Goal: Find specific page/section: Find specific page/section

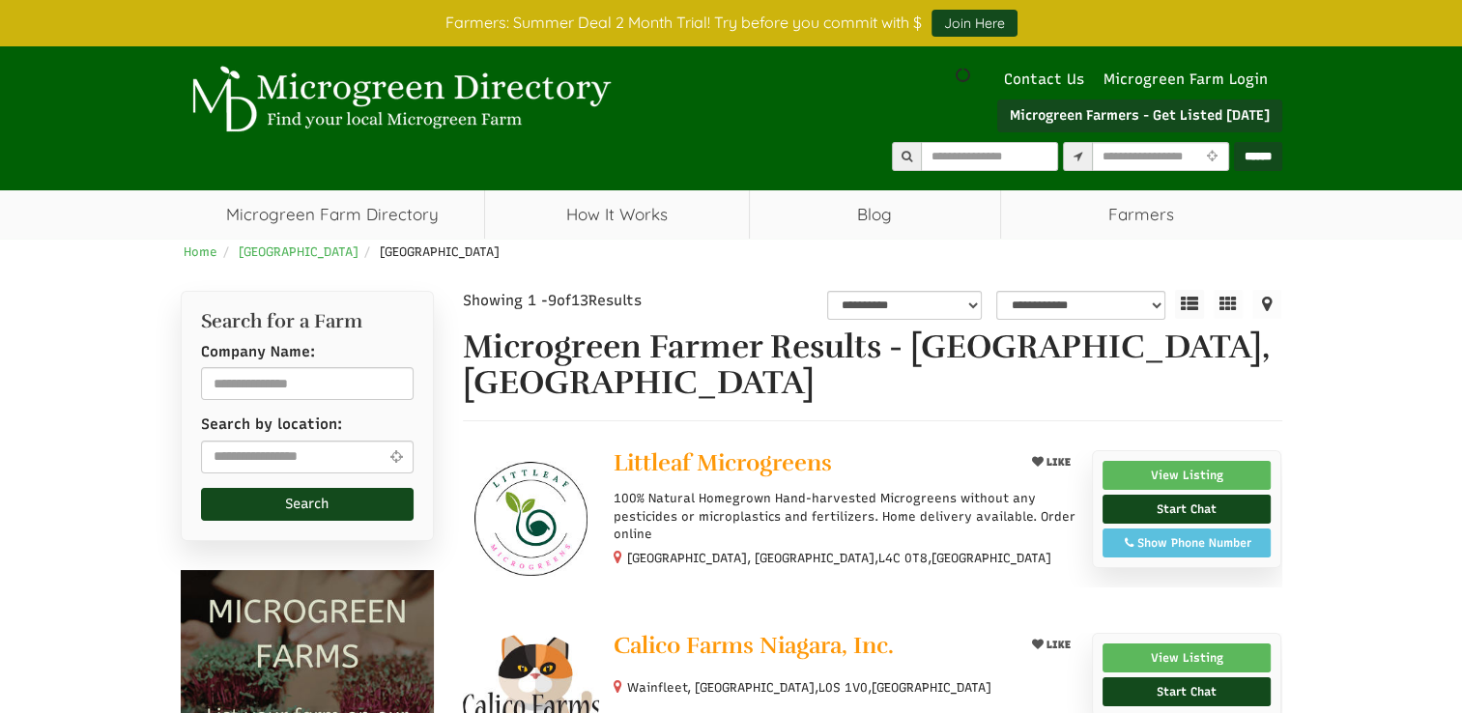
click at [385, 450] on icon at bounding box center [396, 456] width 22 height 14
click at [343, 449] on input "text" at bounding box center [308, 457] width 214 height 33
select select "Language Translate Widget"
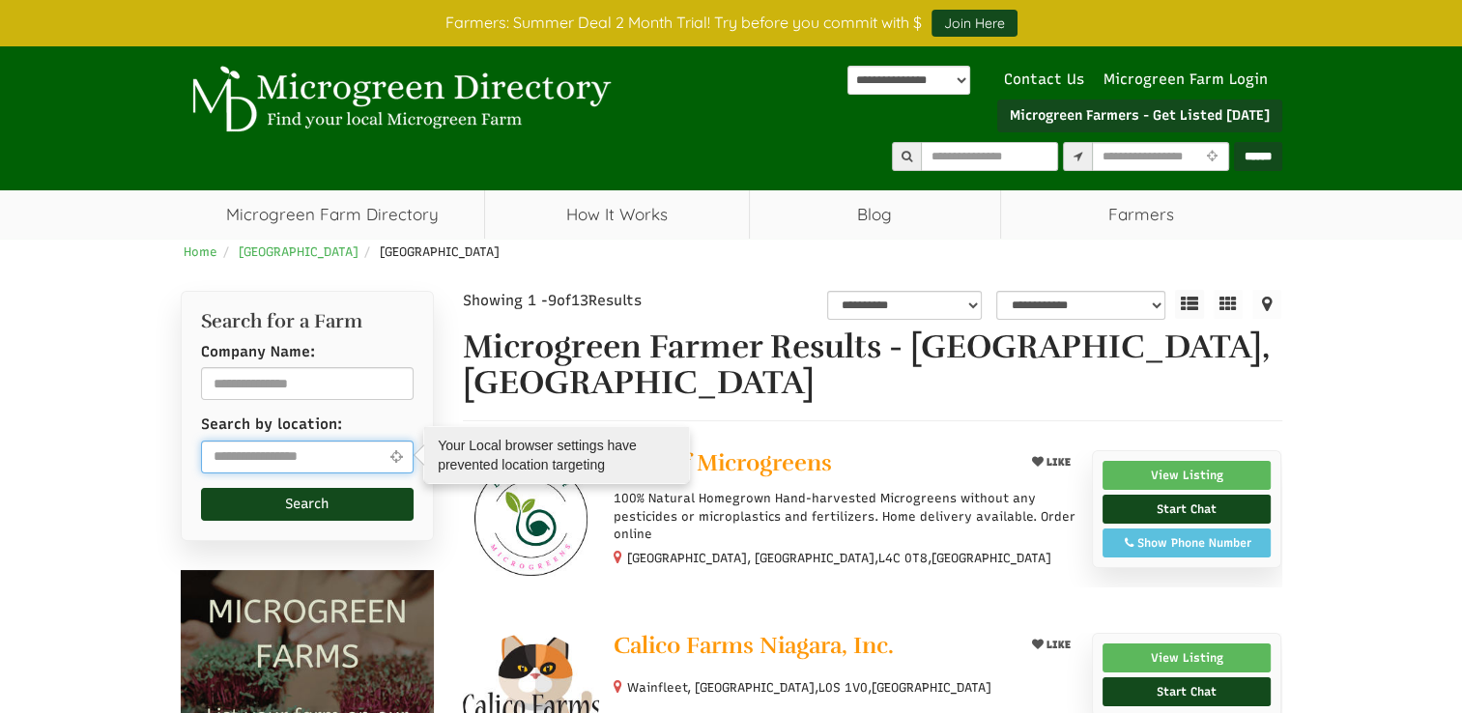
click at [290, 451] on input "text" at bounding box center [308, 457] width 214 height 33
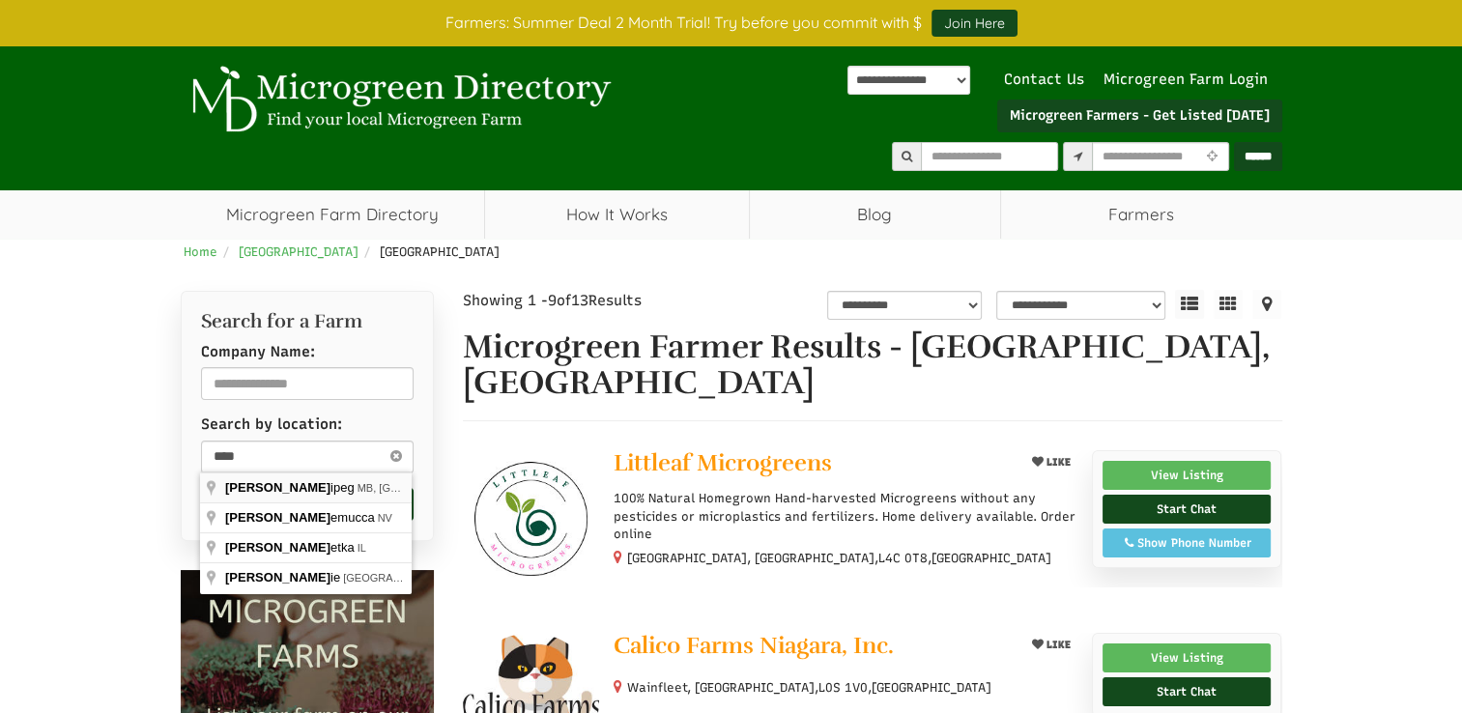
type input "**********"
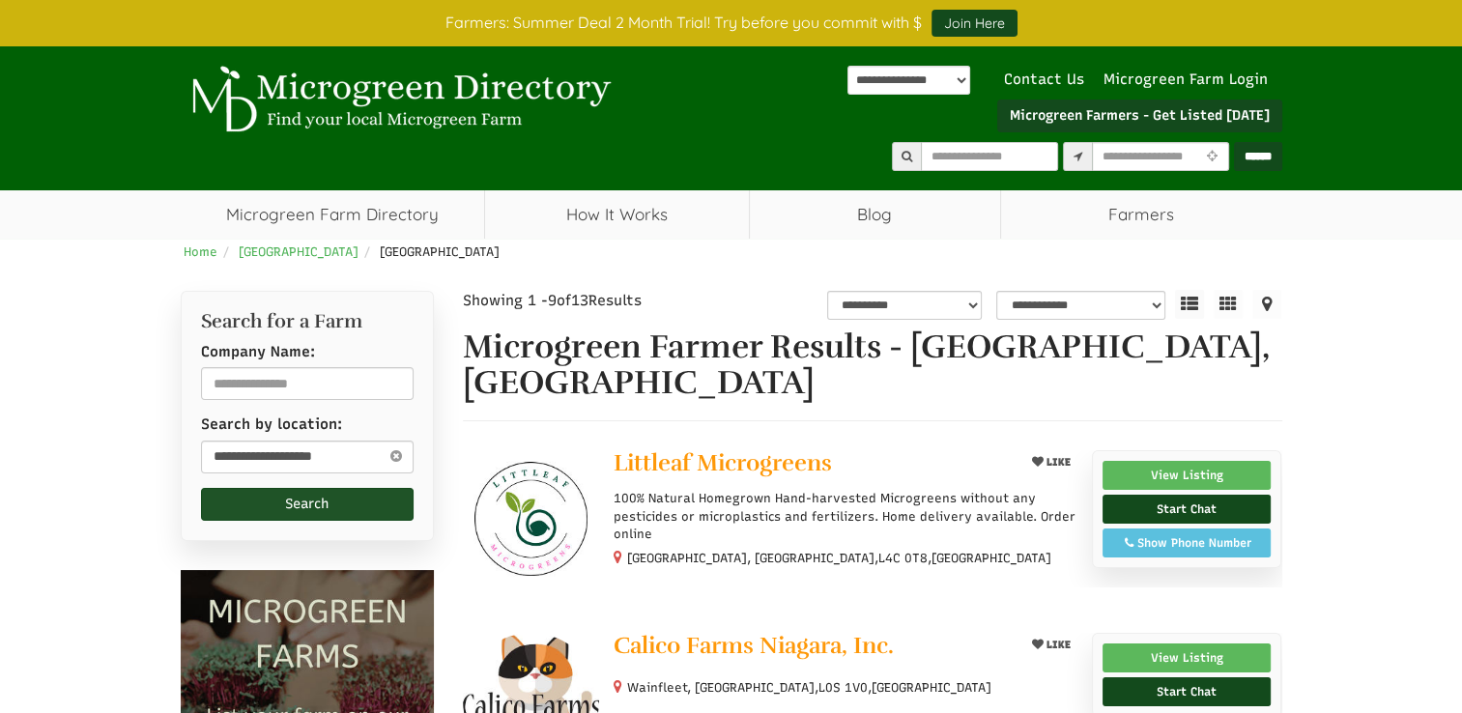
click at [281, 508] on button "Search" at bounding box center [308, 504] width 214 height 33
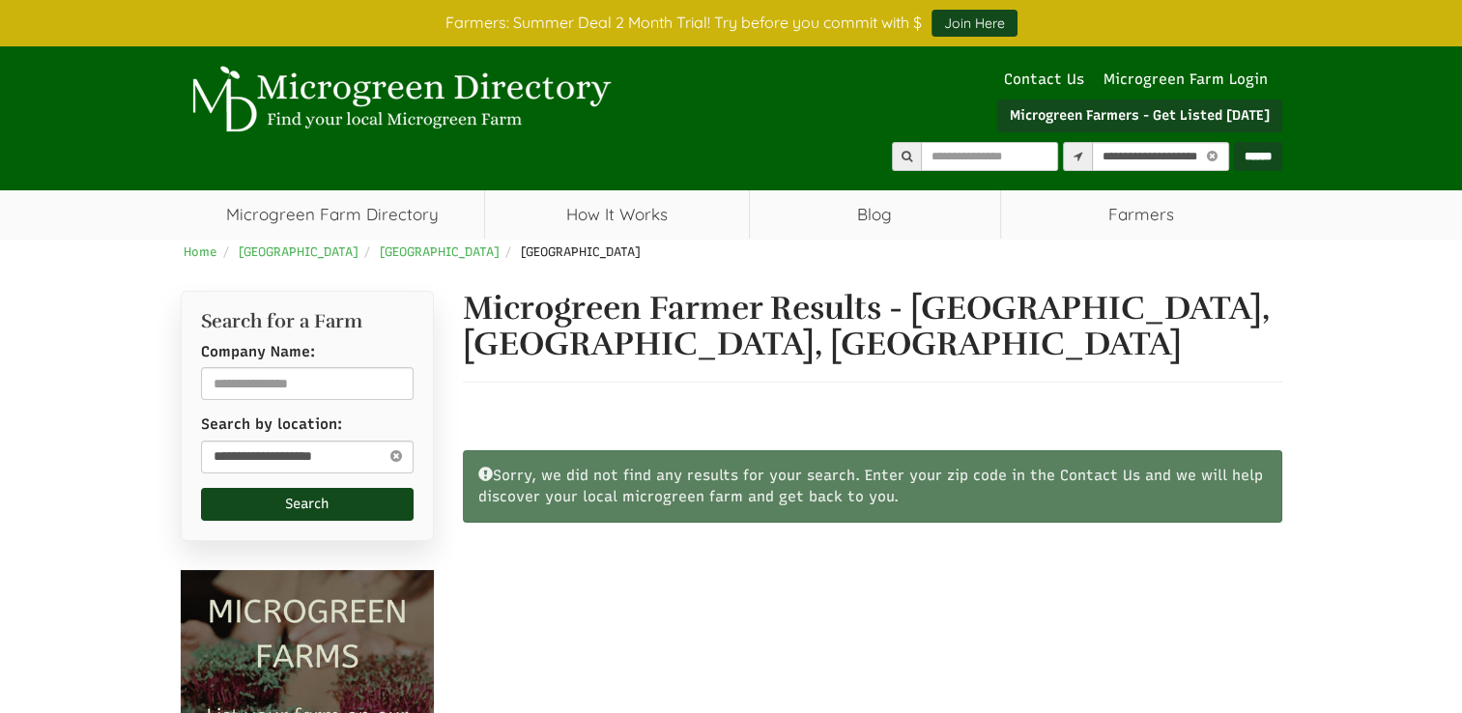
select select "Language Translate Widget"
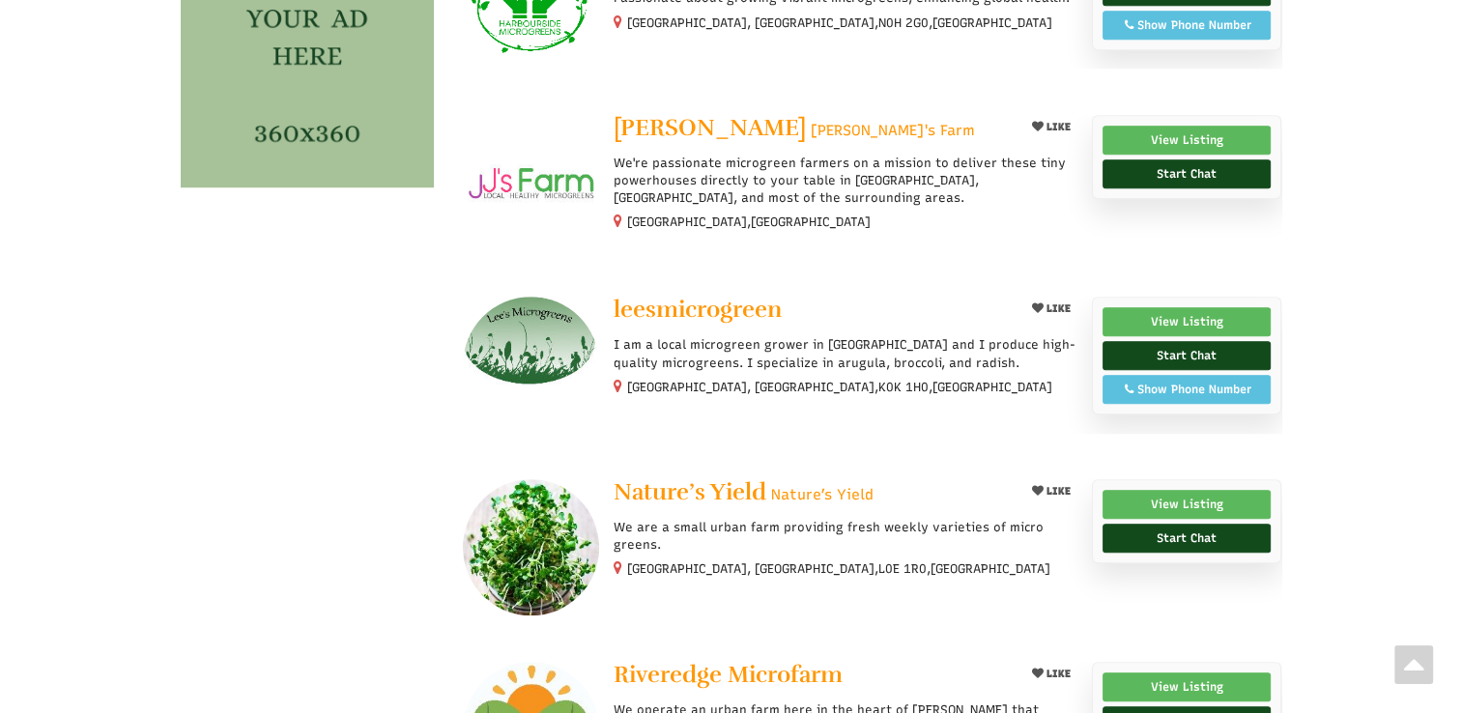
scroll to position [1871, 0]
